Goal: Information Seeking & Learning: Learn about a topic

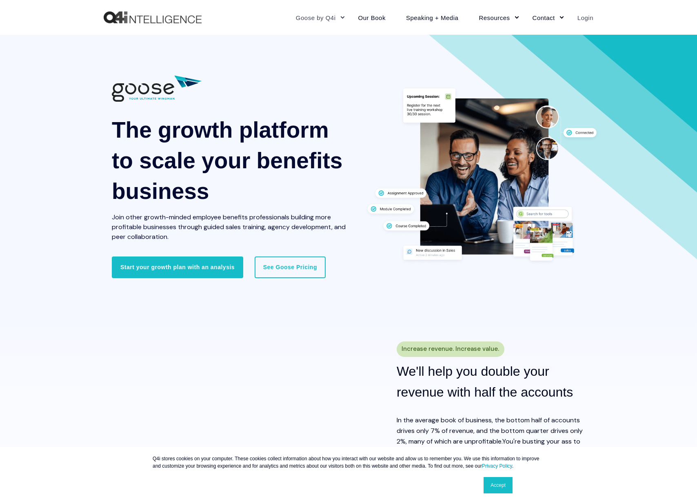
click at [591, 19] on link "Login" at bounding box center [580, 18] width 26 height 36
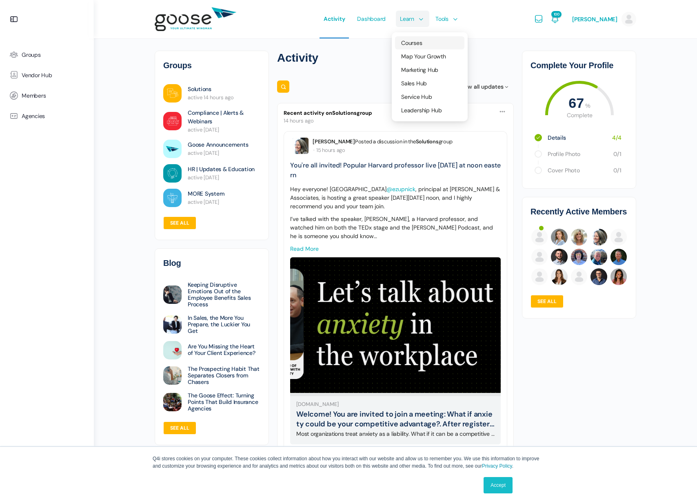
click at [418, 42] on span "Courses" at bounding box center [411, 42] width 21 height 7
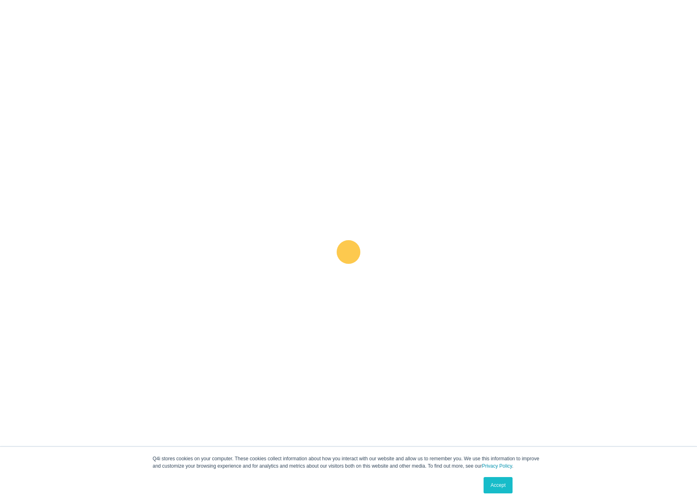
click at [507, 483] on link "Accept" at bounding box center [498, 485] width 29 height 16
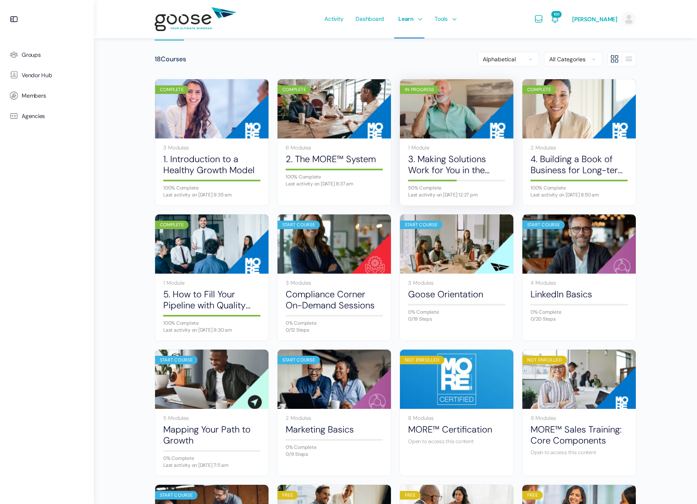
scroll to position [58, 0]
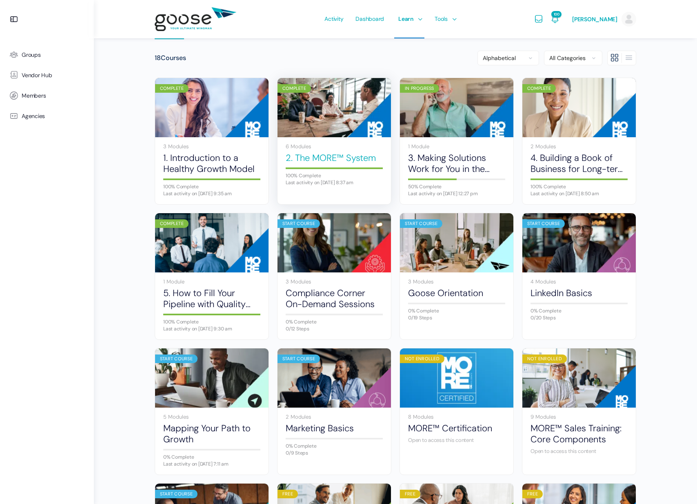
click at [318, 159] on link "2. The MORE™ System" at bounding box center [334, 157] width 97 height 11
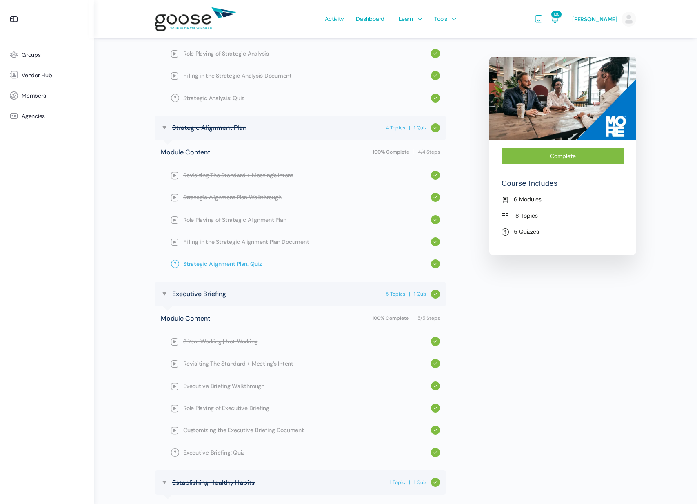
scroll to position [632, 0]
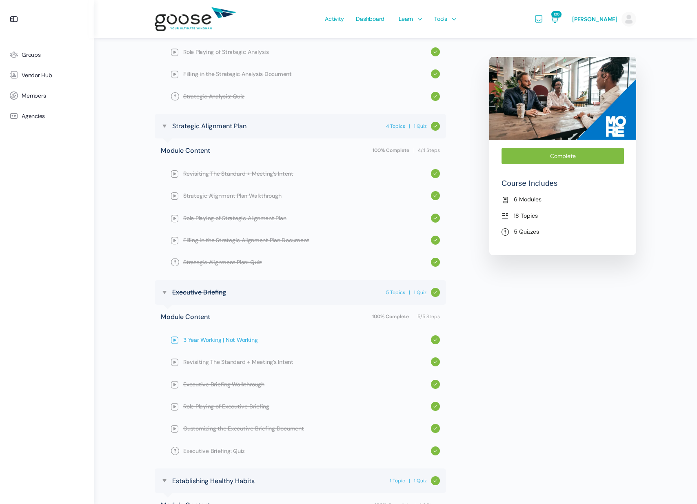
click at [242, 337] on span "3 Year Working | Not Working" at bounding box center [307, 339] width 248 height 9
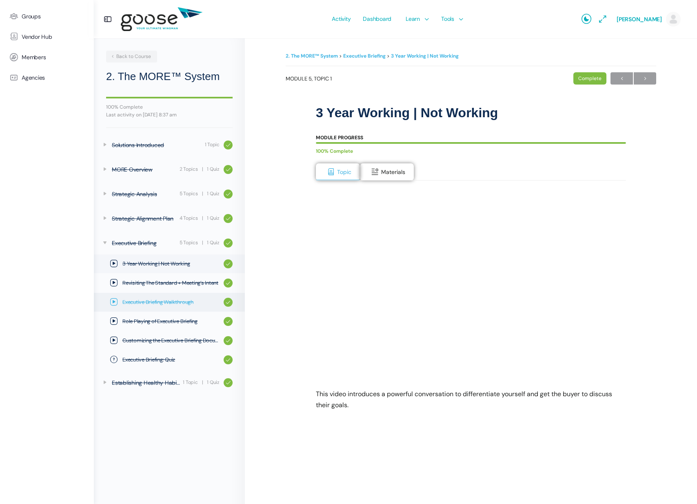
click at [200, 302] on span "Executive Briefing Walkthrough" at bounding box center [170, 302] width 97 height 8
click at [178, 325] on span "Role Playing of Executive Briefing" at bounding box center [170, 321] width 97 height 8
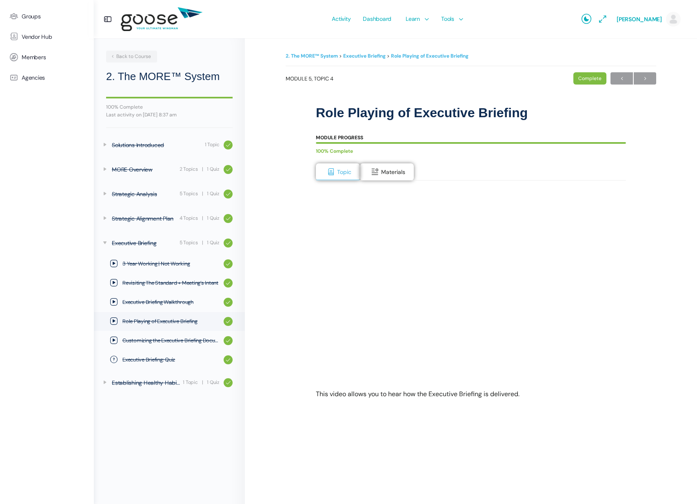
click at [334, 360] on e-page-transition at bounding box center [348, 252] width 697 height 504
